Goal: Task Accomplishment & Management: Use online tool/utility

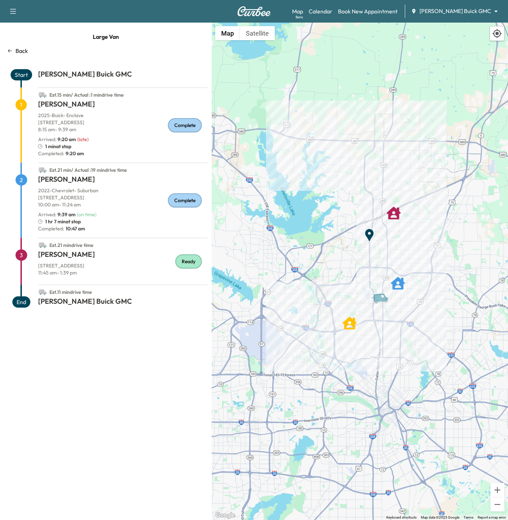
click at [455, 11] on body "Support Log Out Map Beta Calendar Book New Appointment [PERSON_NAME] Buick GMC …" at bounding box center [254, 260] width 508 height 520
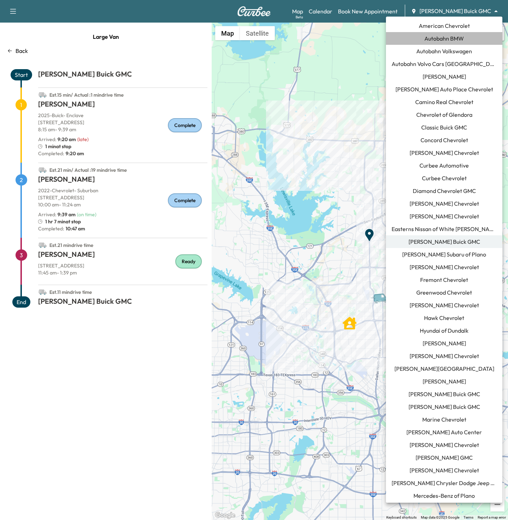
click at [421, 33] on li "Autobahn BMW" at bounding box center [444, 38] width 116 height 13
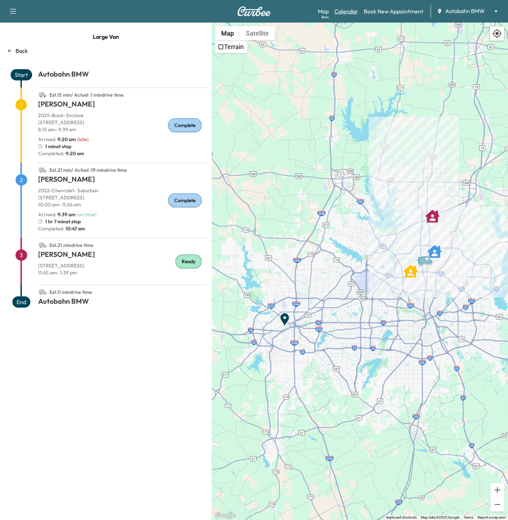
click at [344, 10] on link "Calendar" at bounding box center [346, 11] width 24 height 8
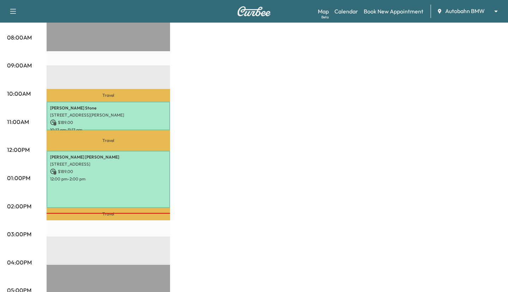
scroll to position [182, 0]
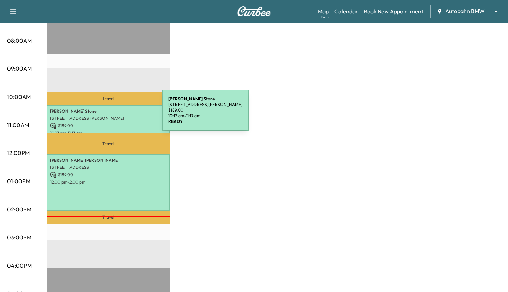
click at [109, 114] on div "[PERSON_NAME] [STREET_ADDRESS][PERSON_NAME] $ 189.00 10:17 am - 11:17 am" at bounding box center [108, 119] width 123 height 29
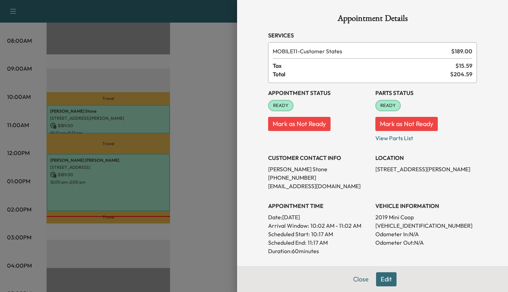
click at [103, 275] on div at bounding box center [254, 146] width 508 height 292
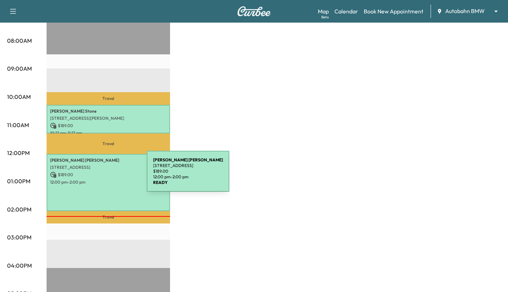
click at [94, 175] on p "$ 189.00" at bounding box center [108, 174] width 116 height 6
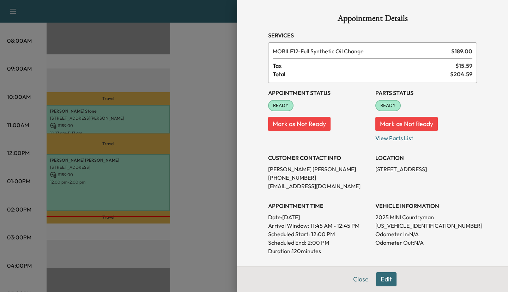
click at [169, 96] on div at bounding box center [254, 146] width 508 height 292
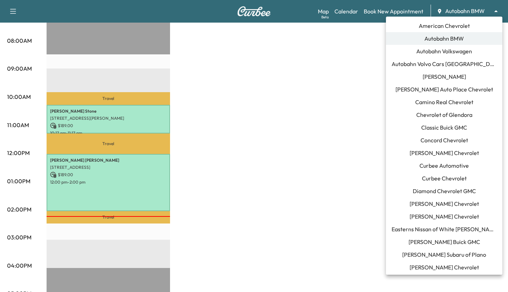
click at [442, 48] on span "Autobahn Volkswagen" at bounding box center [444, 51] width 56 height 8
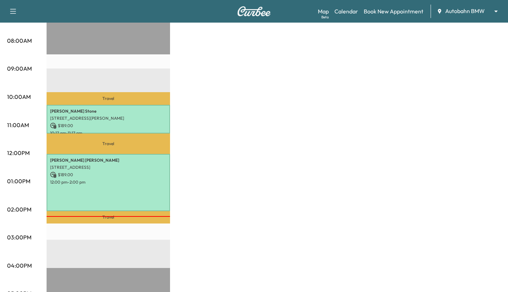
scroll to position [0, 0]
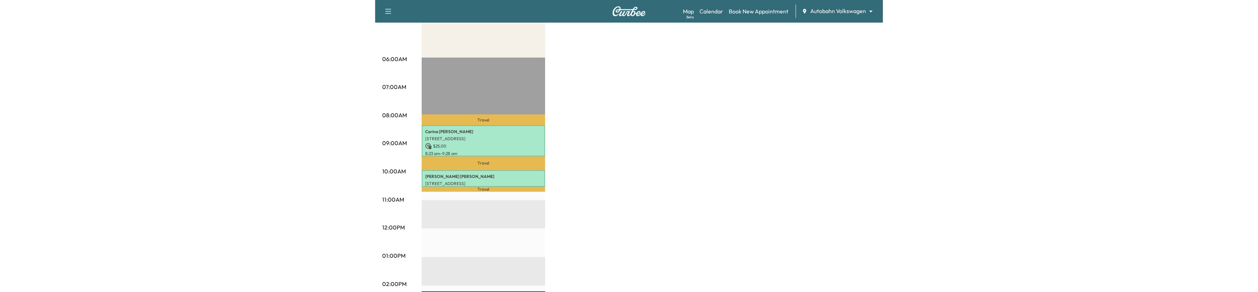
scroll to position [150, 0]
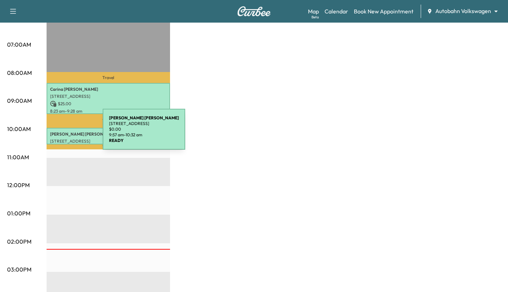
click at [50, 133] on div "[PERSON_NAME] [STREET_ADDRESS] $ 0.00 9:57 am - 10:32 am" at bounding box center [108, 136] width 123 height 17
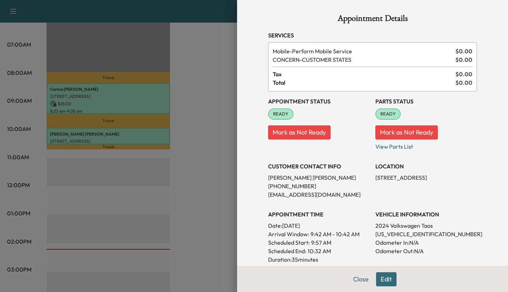
click at [225, 181] on div at bounding box center [254, 146] width 508 height 292
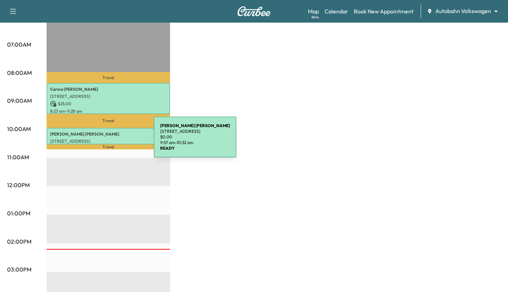
click at [101, 141] on p "[STREET_ADDRESS]" at bounding box center [108, 141] width 116 height 6
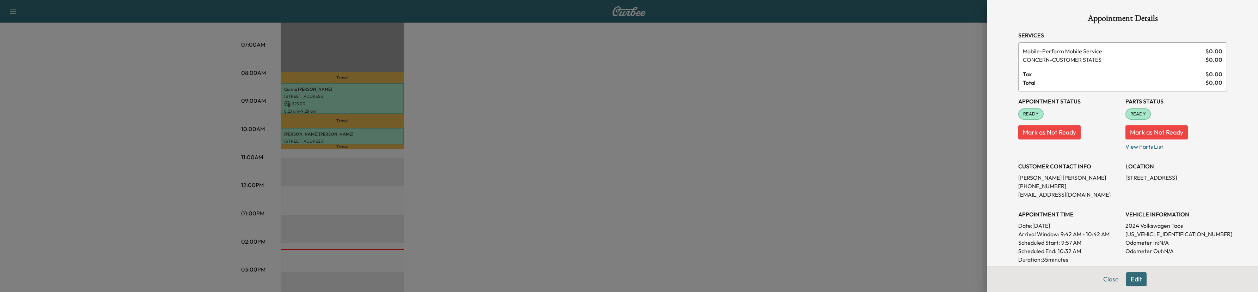
click at [508, 109] on div at bounding box center [629, 146] width 1258 height 292
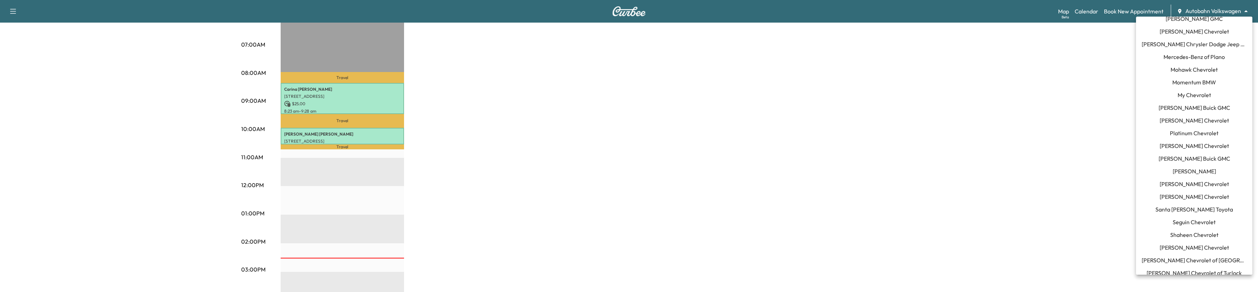
scroll to position [548, 0]
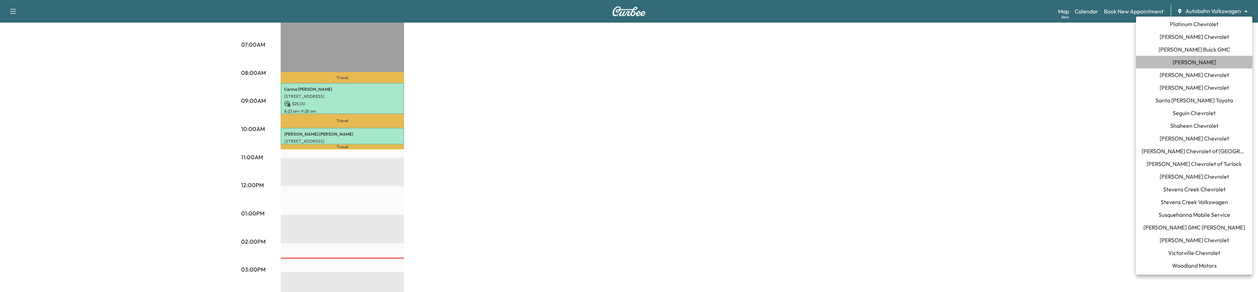
click at [508, 61] on span "[PERSON_NAME]" at bounding box center [1194, 62] width 43 height 8
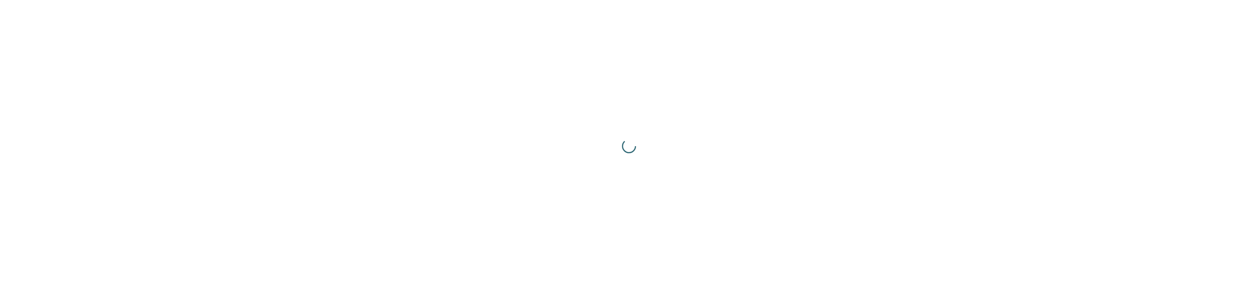
scroll to position [0, 0]
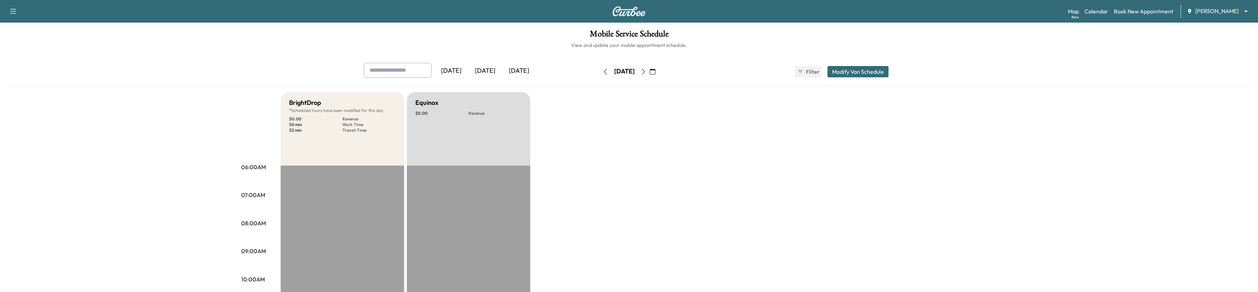
click at [492, 66] on div "[DATE]" at bounding box center [485, 71] width 34 height 16
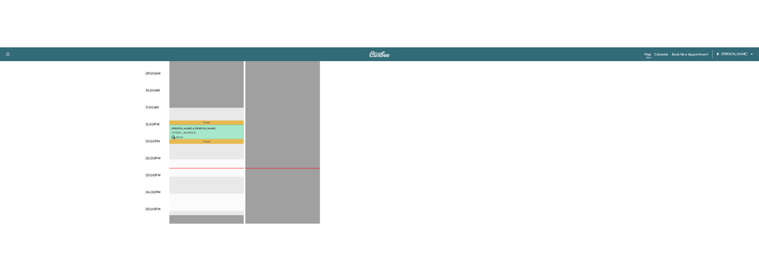
scroll to position [226, 0]
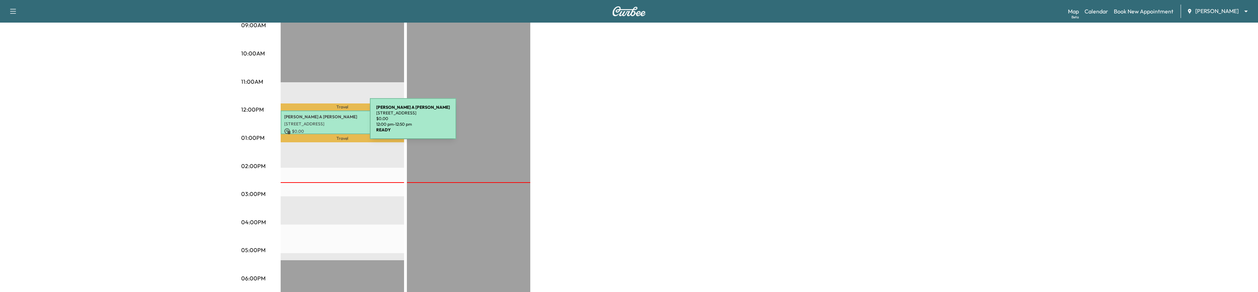
click at [317, 123] on p "[STREET_ADDRESS]" at bounding box center [342, 124] width 116 height 6
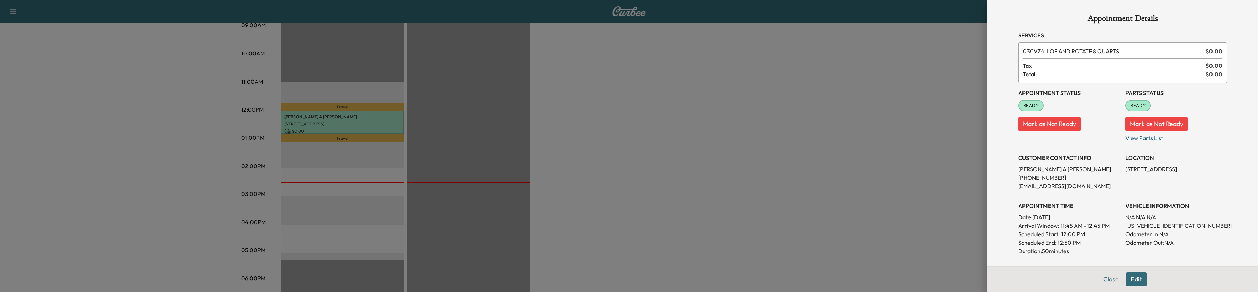
click at [508, 160] on div at bounding box center [629, 146] width 1258 height 292
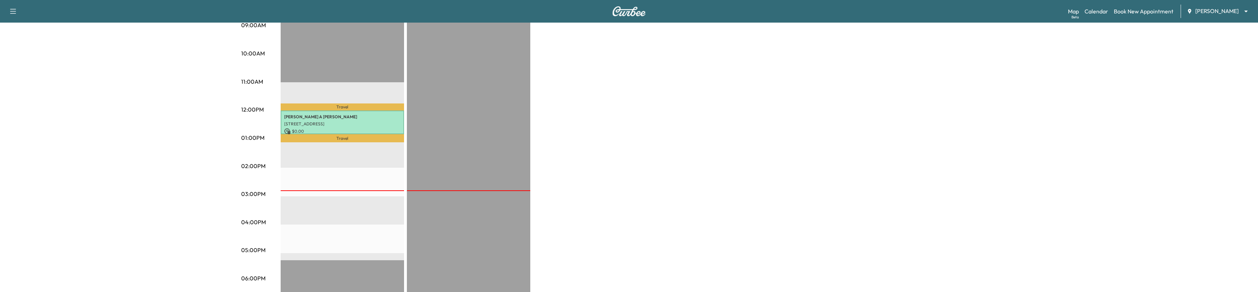
click at [508, 291] on div "[DATE] [DATE] [DATE] [DATE] August 2025 S M T W T F S 27 28 29 30 31 1 2 3 4 5 …" at bounding box center [629, 116] width 1244 height 558
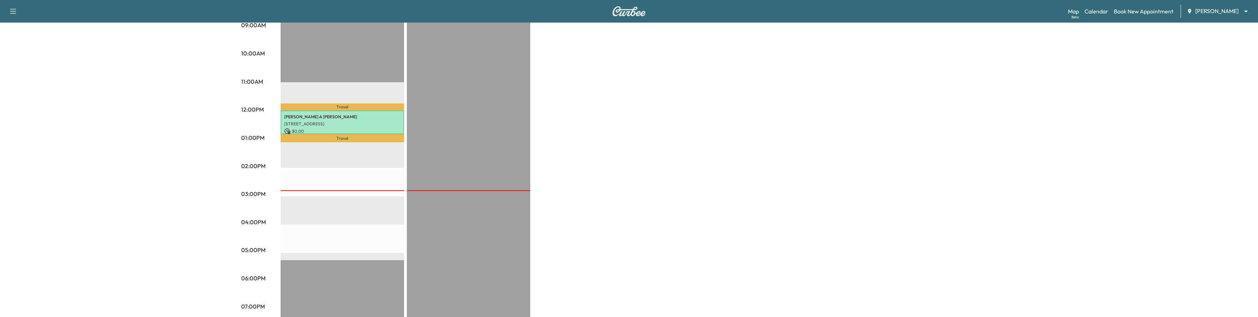
click at [508, 135] on div "BrightDrop * Scheduled hours have been modified for this day $ 0.00 Revenue 50 …" at bounding box center [649, 130] width 736 height 529
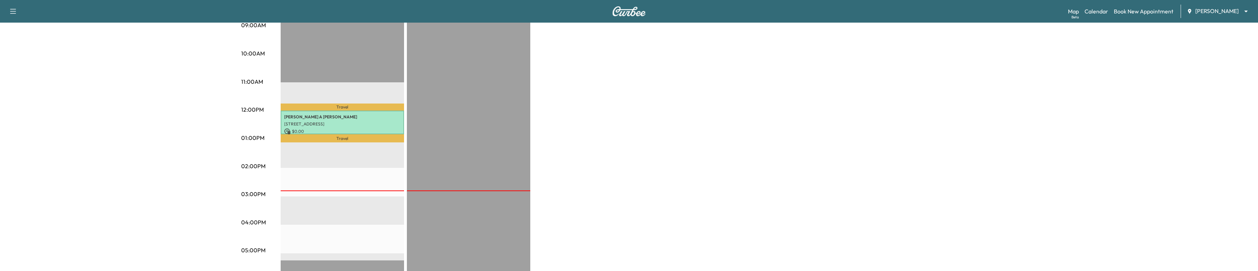
click at [508, 186] on div "BrightDrop * Scheduled hours have been modified for this day $ 0.00 Revenue 50 …" at bounding box center [649, 130] width 736 height 529
